Goal: Information Seeking & Learning: Find specific fact

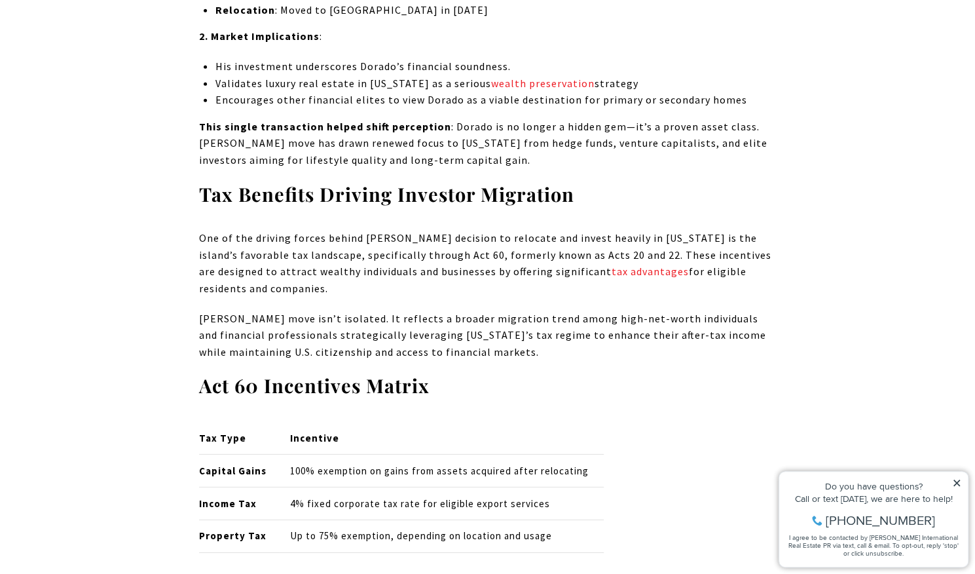
scroll to position [2146, 0]
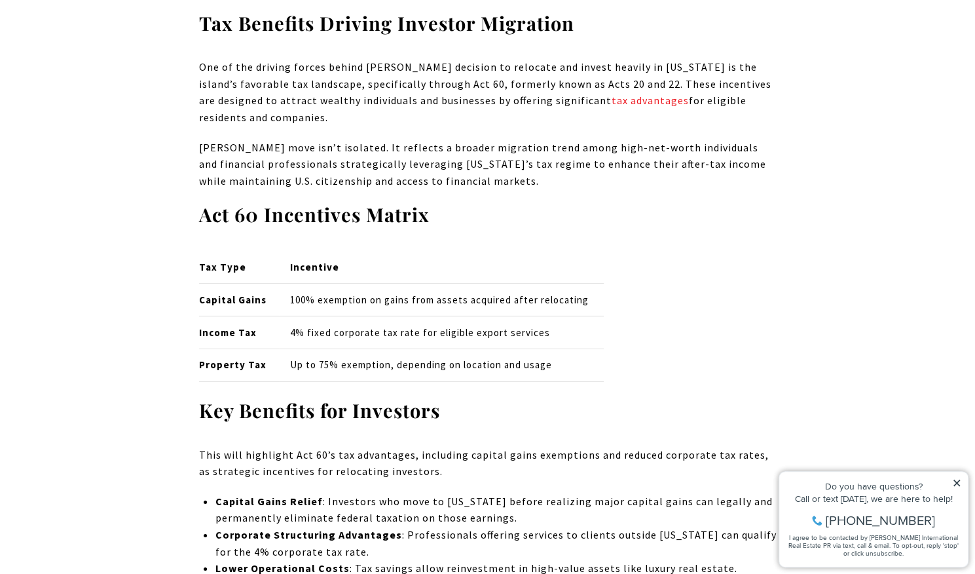
scroll to position [2316, 0]
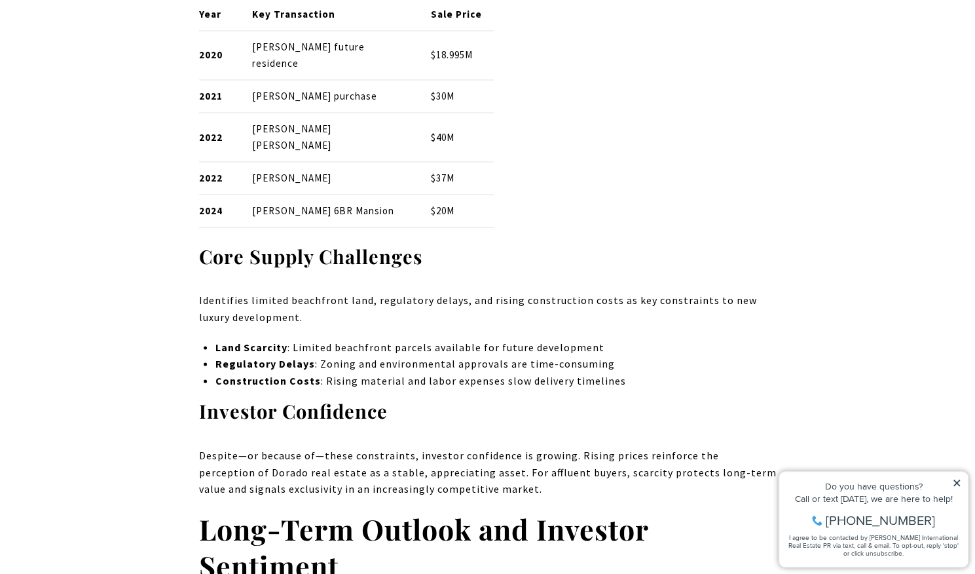
scroll to position [4322, 0]
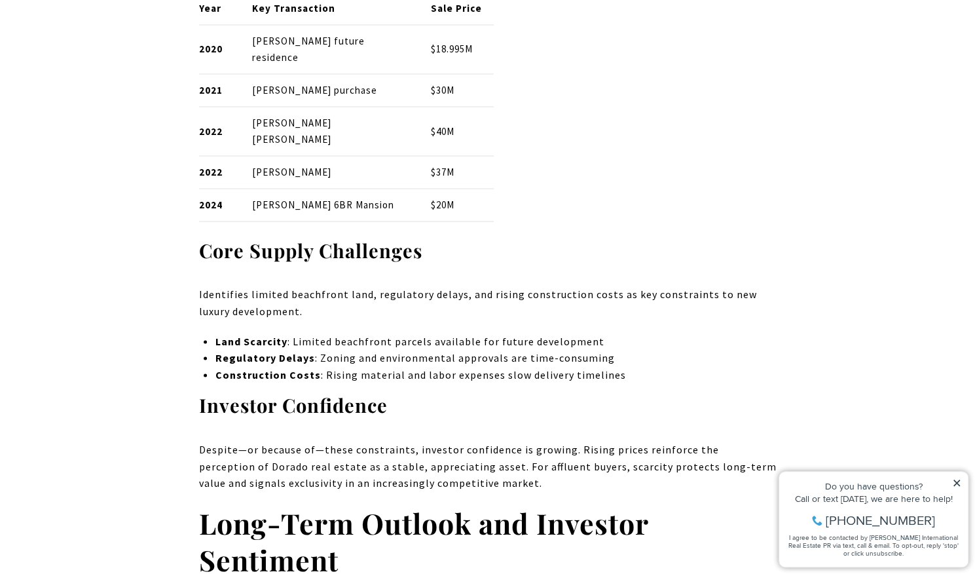
click at [65, 320] on div "[PERSON_NAME] landmark $37 million purchase in [DATE] has become emblematic of …" at bounding box center [487, 472] width 917 height 8450
drag, startPoint x: 249, startPoint y: 130, endPoint x: 371, endPoint y: 128, distance: 121.8
click at [371, 128] on td "[PERSON_NAME] [PERSON_NAME]" at bounding box center [330, 130] width 179 height 49
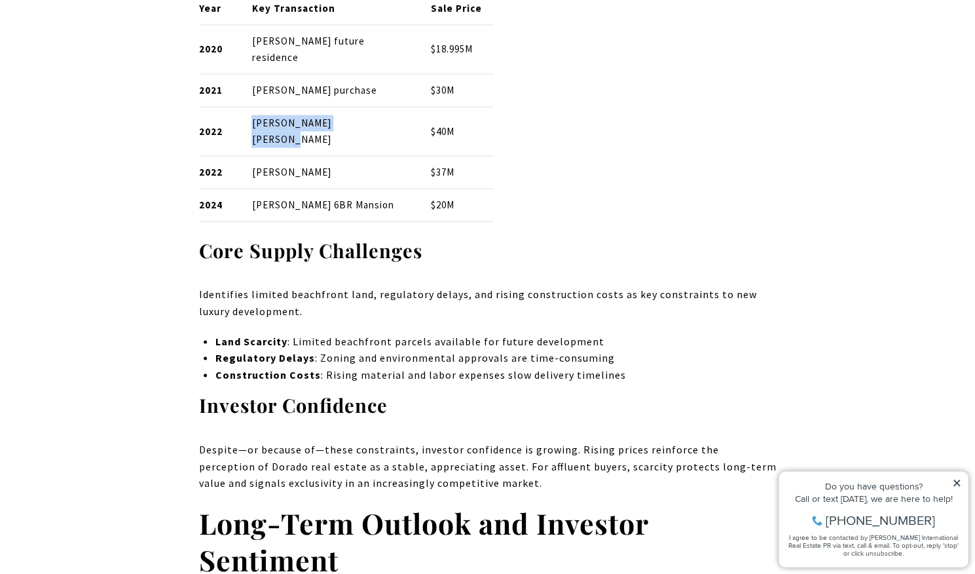
copy p "[PERSON_NAME] [PERSON_NAME]"
click at [255, 65] on p "[PERSON_NAME] future residence" at bounding box center [329, 49] width 157 height 33
drag, startPoint x: 289, startPoint y: 96, endPoint x: 316, endPoint y: 100, distance: 27.1
click at [316, 100] on td "[PERSON_NAME] purchase" at bounding box center [330, 90] width 179 height 33
copy p "[PERSON_NAME]"
